Goal: Task Accomplishment & Management: Manage account settings

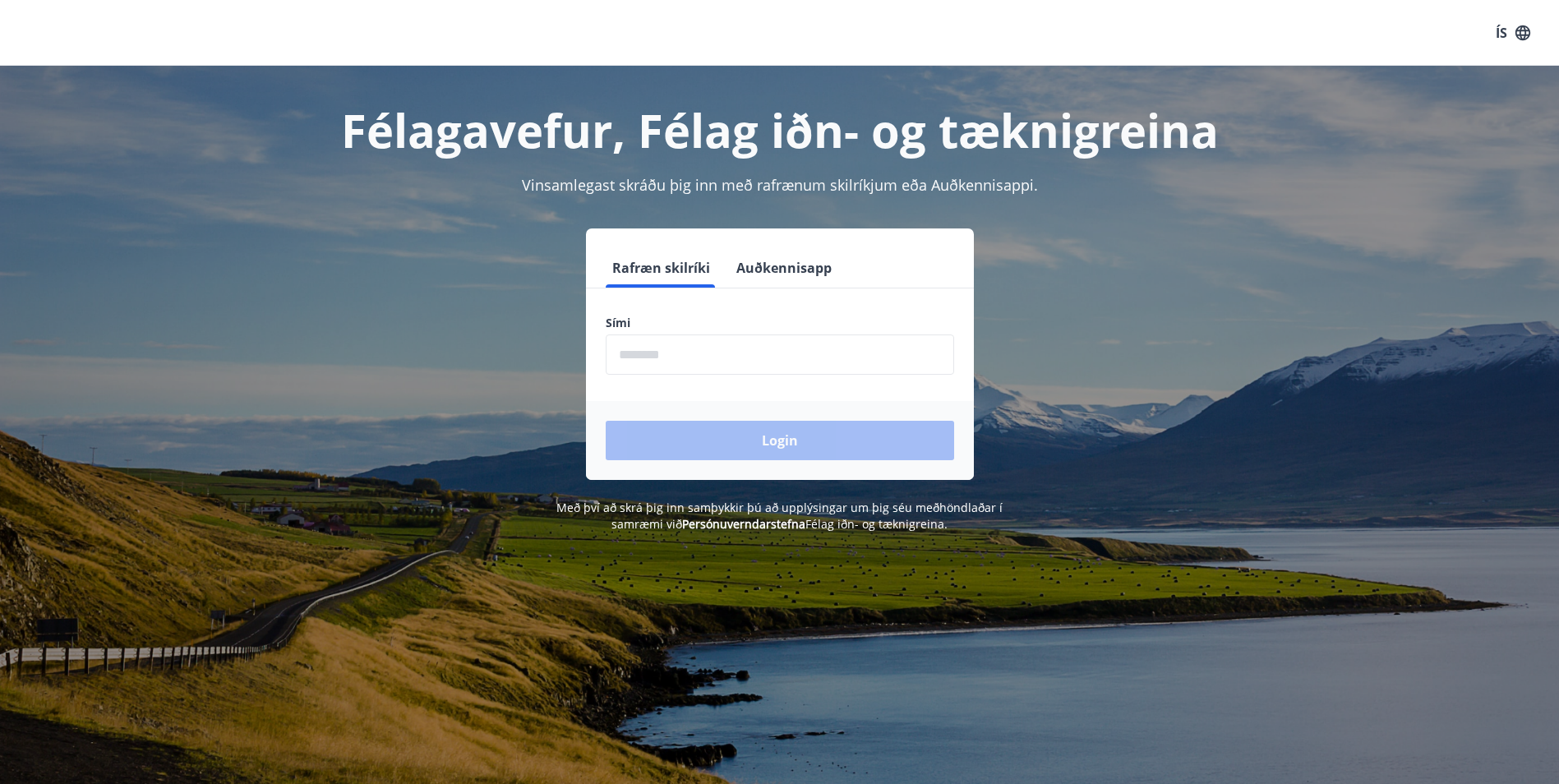
click at [716, 364] on input "phone" at bounding box center [780, 354] width 349 height 40
type input "********"
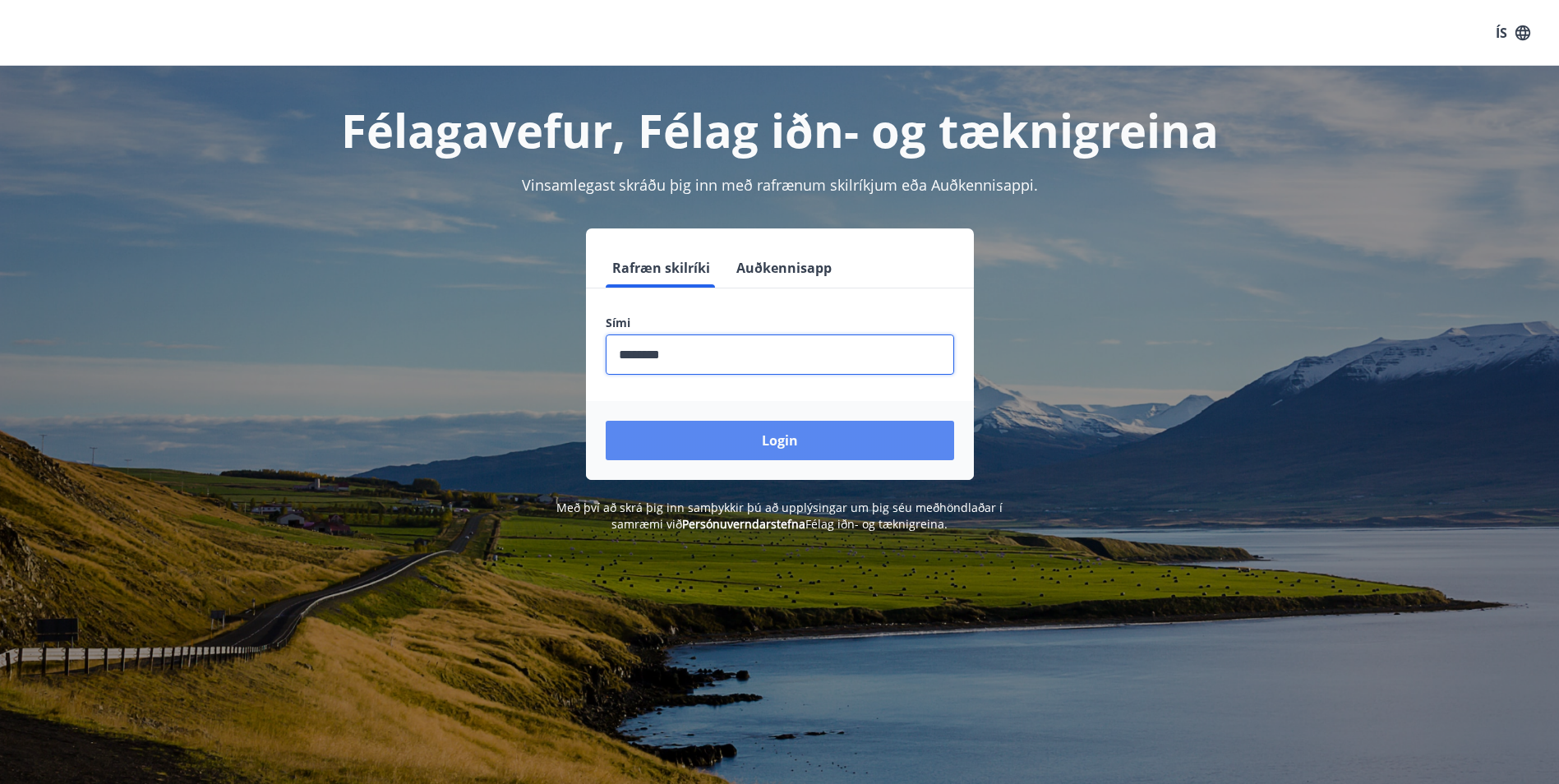
click at [760, 447] on button "Login" at bounding box center [780, 440] width 349 height 39
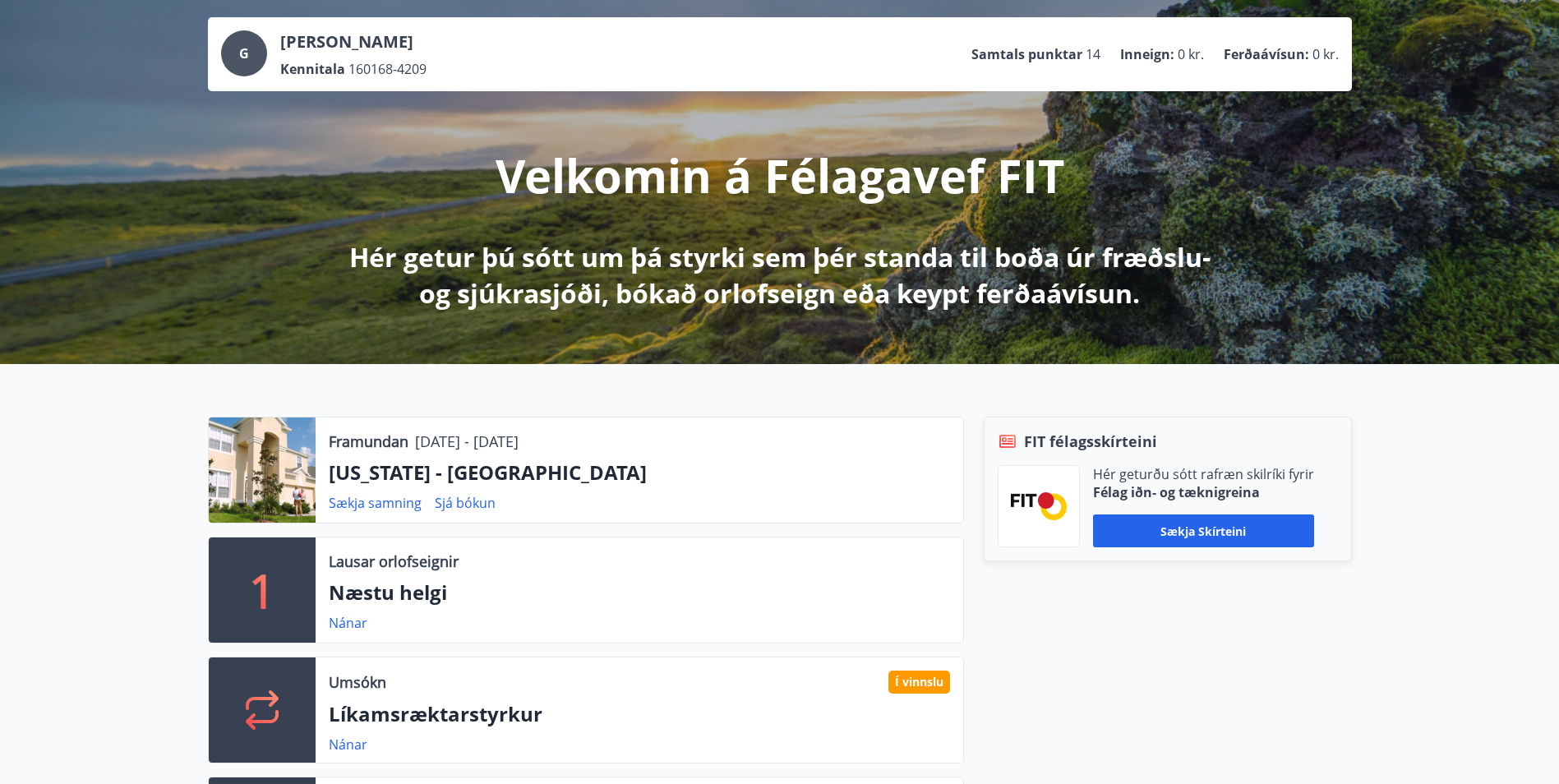
scroll to position [164, 0]
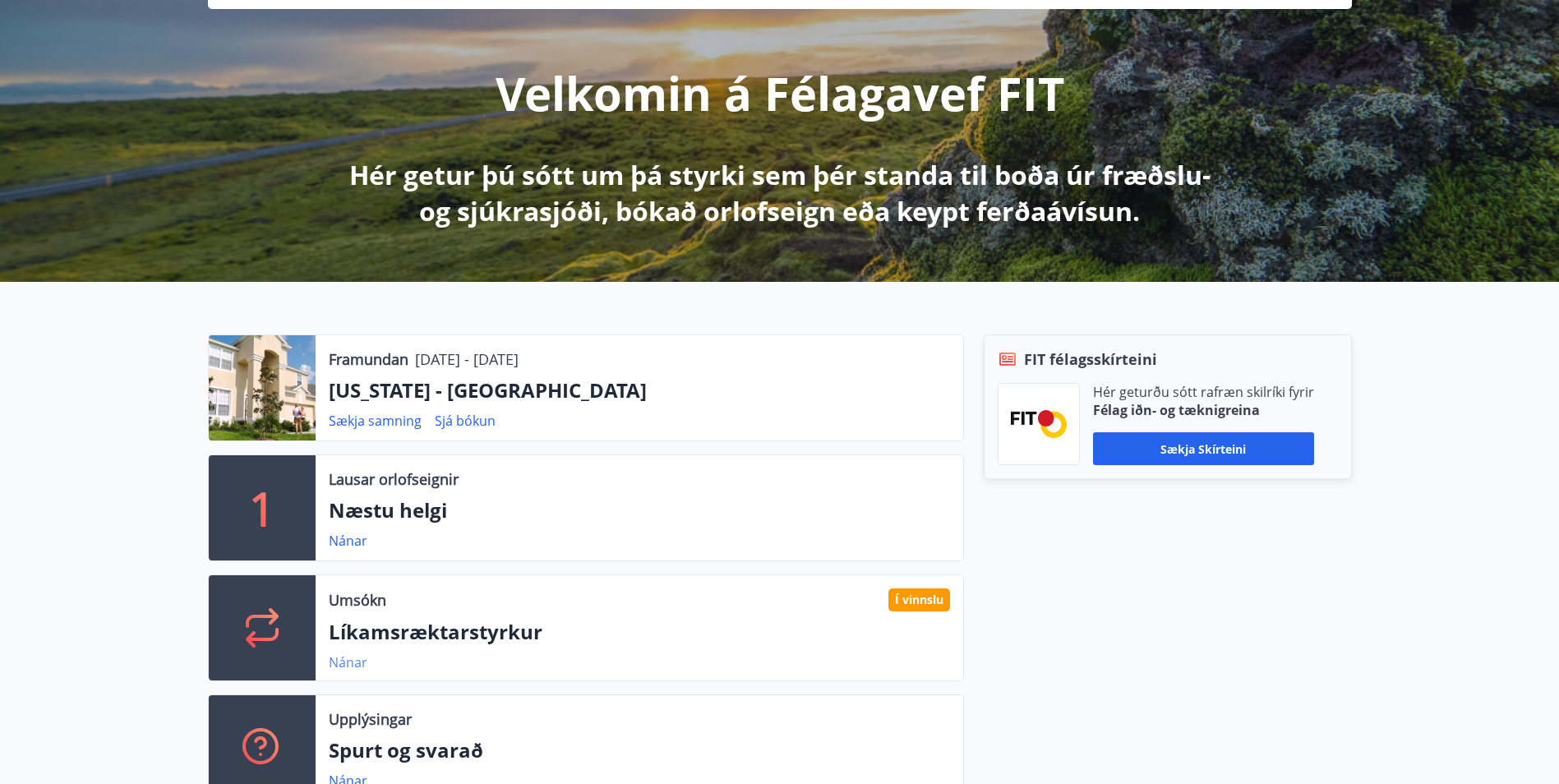
click at [351, 663] on link "Nánar" at bounding box center [348, 662] width 38 height 18
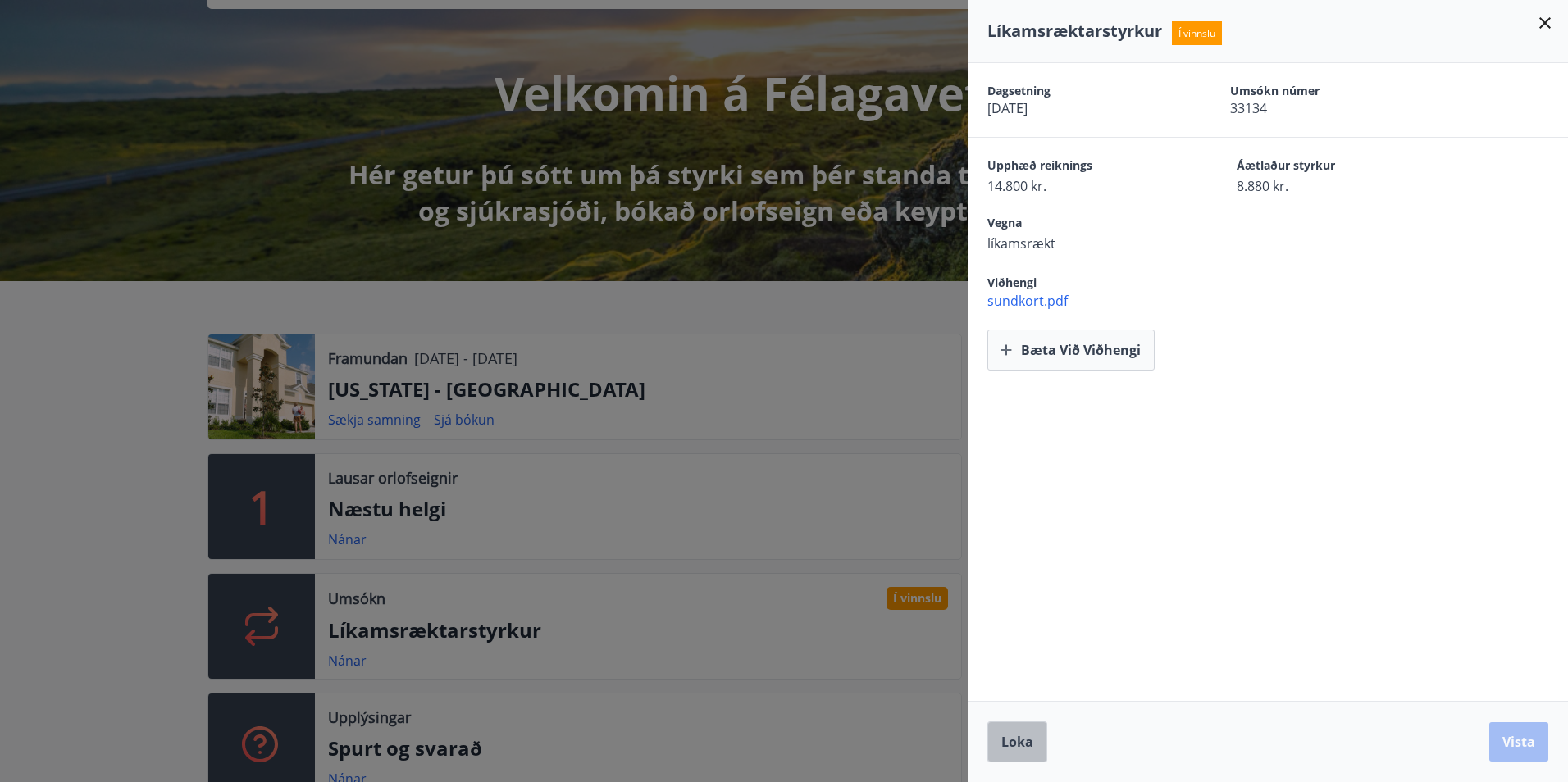
click at [1004, 738] on span "Loka" at bounding box center [1017, 741] width 32 height 18
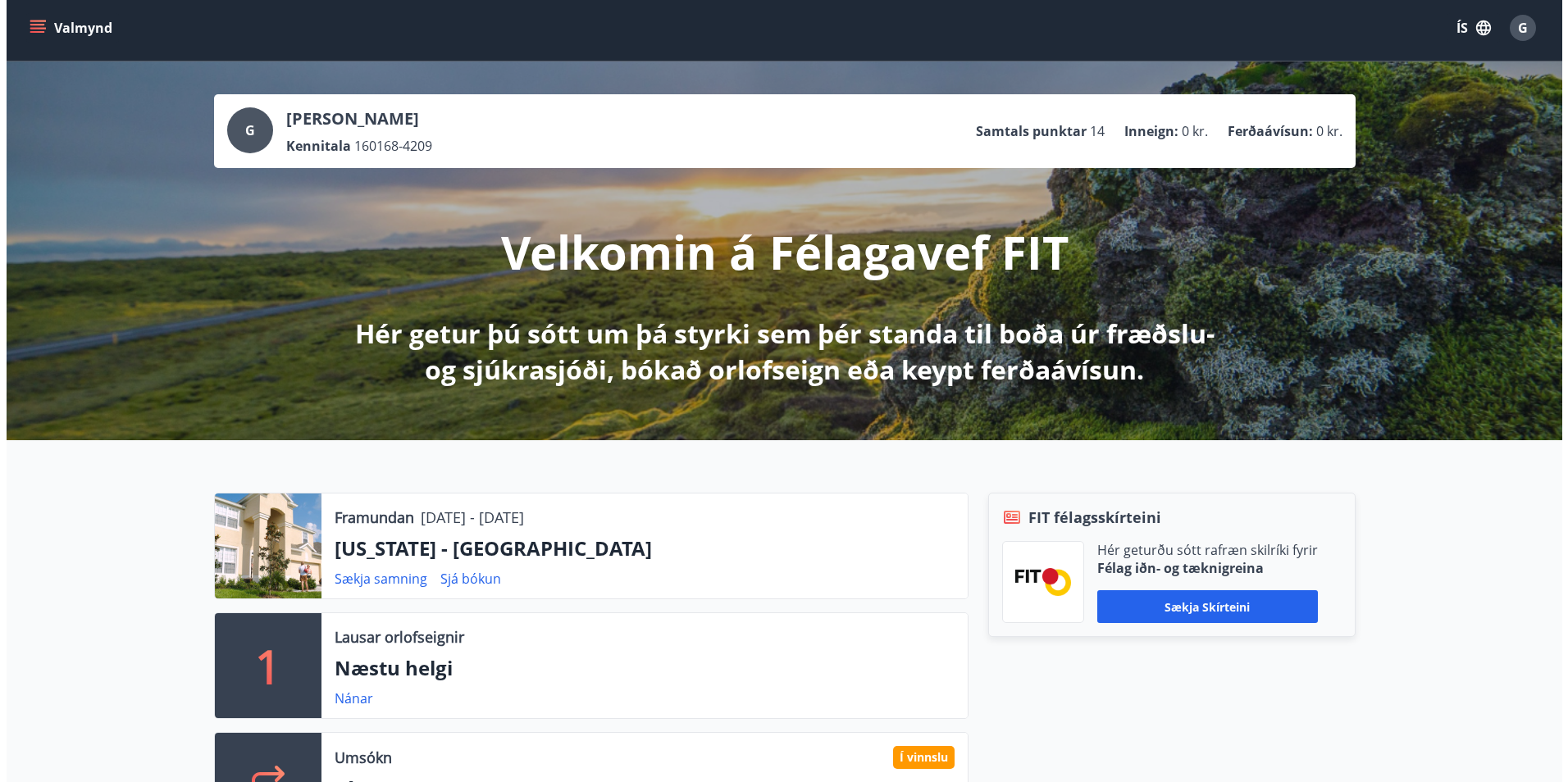
scroll to position [0, 0]
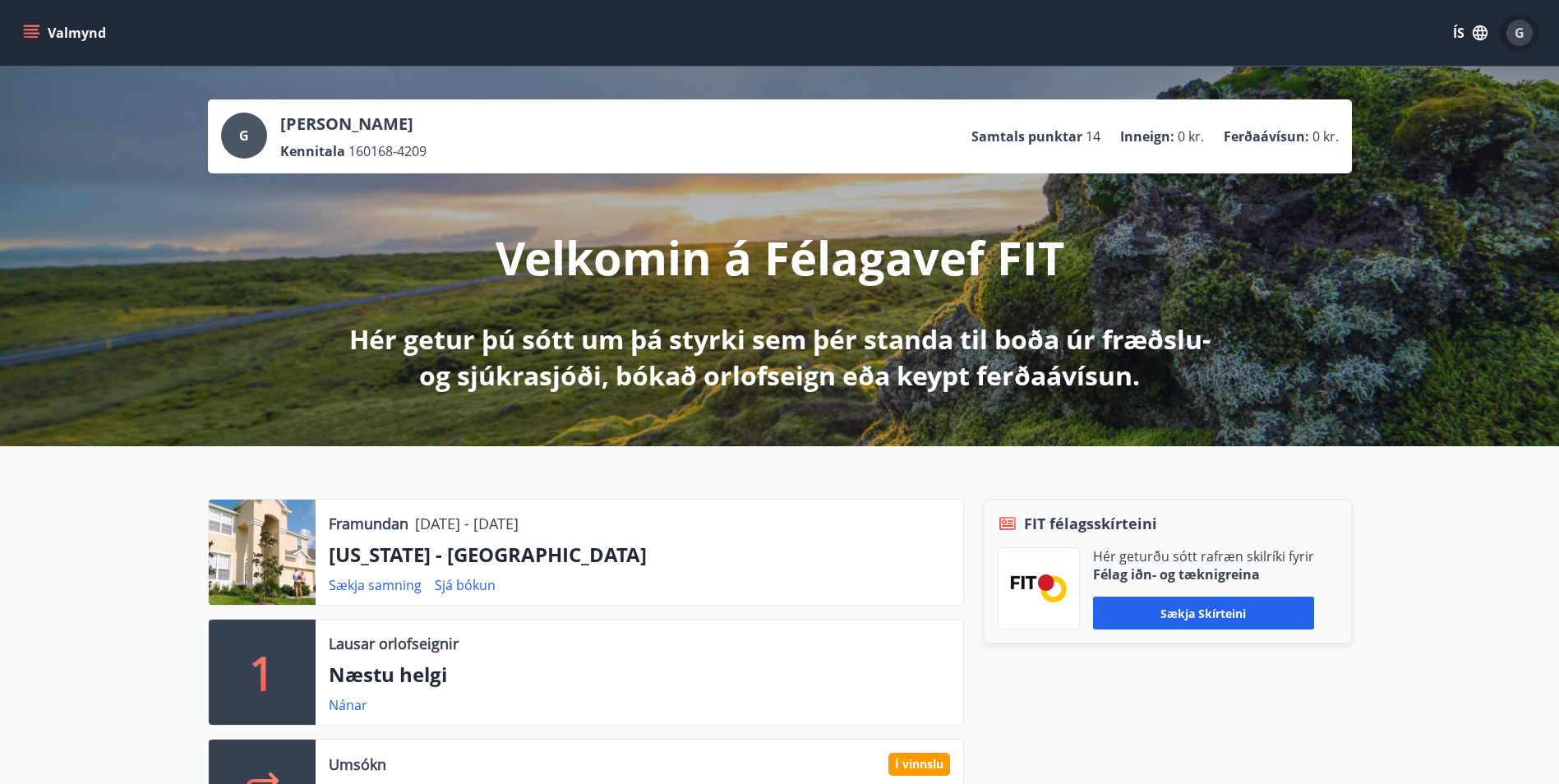
click at [1526, 39] on div "G" at bounding box center [1520, 33] width 26 height 26
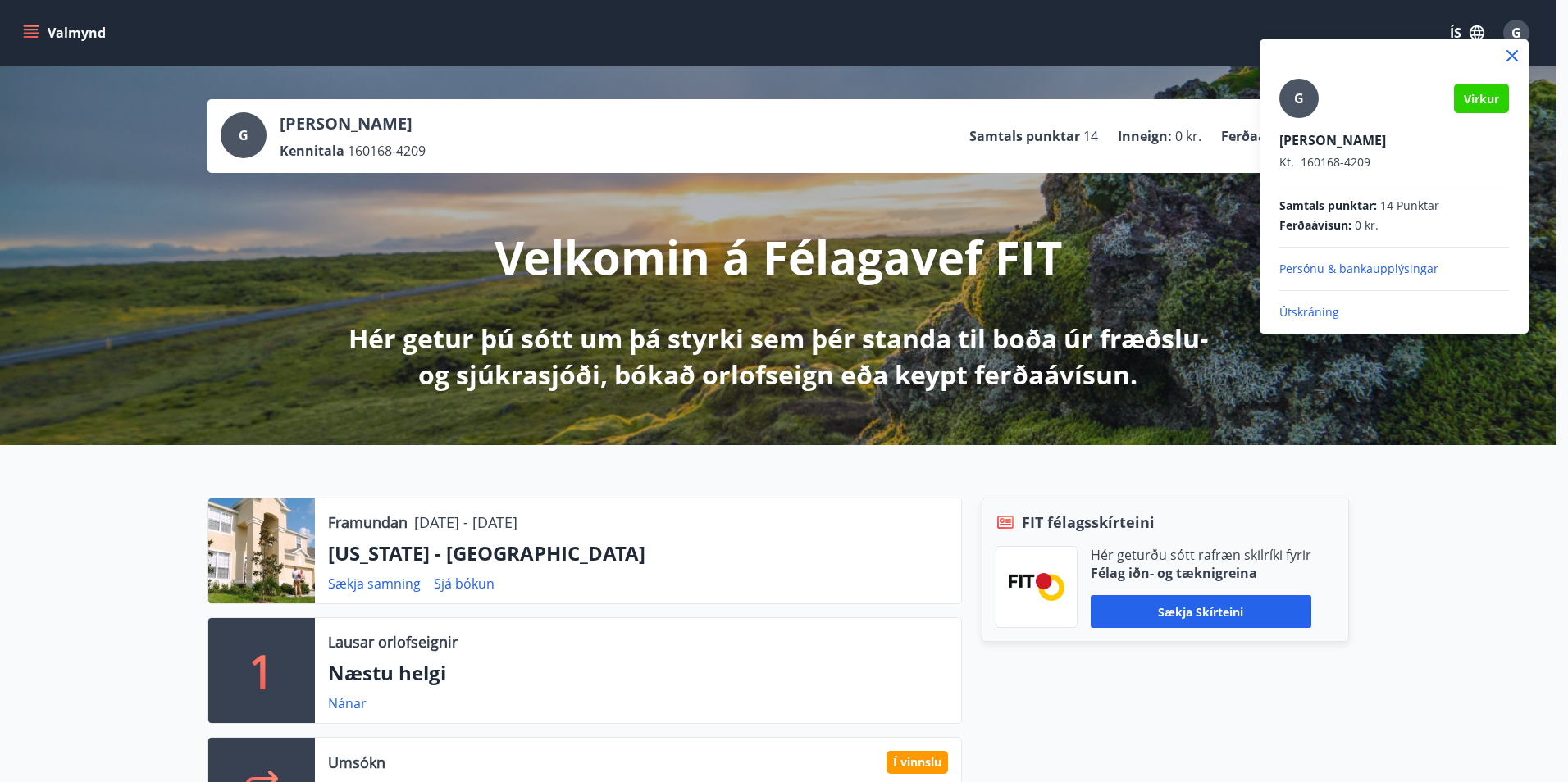
click at [1319, 311] on p "Útskráning" at bounding box center [1393, 312] width 230 height 17
